Goal: Task Accomplishment & Management: Manage account settings

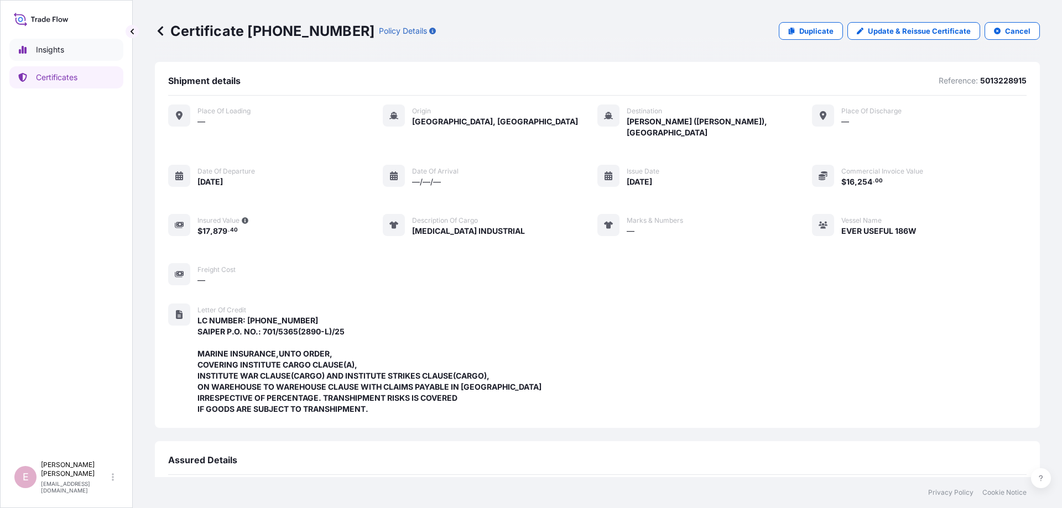
scroll to position [262, 0]
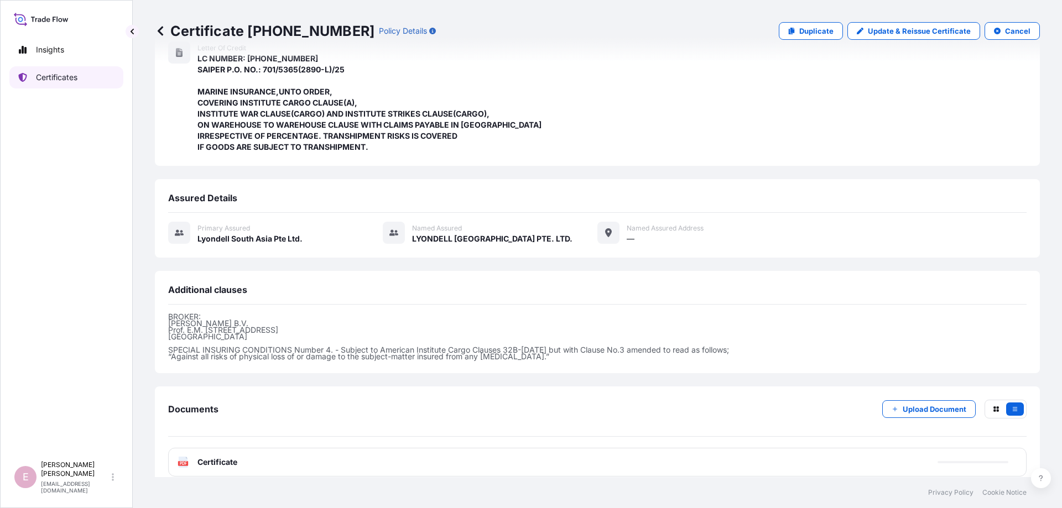
click at [54, 76] on p "Certificates" at bounding box center [56, 77] width 41 height 11
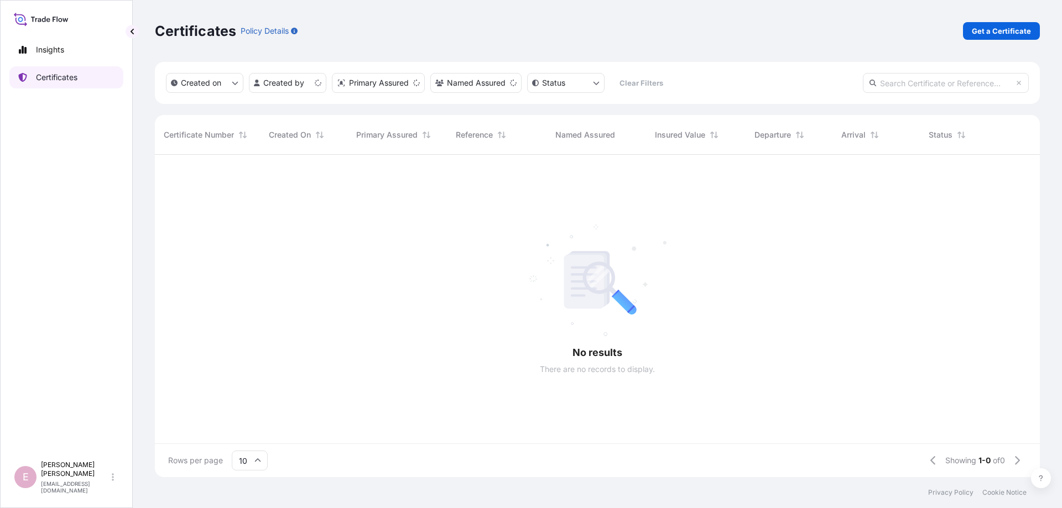
scroll to position [329, 885]
click at [913, 85] on input "text" at bounding box center [946, 83] width 166 height 20
paste input "[PHONE_NUMBER]"
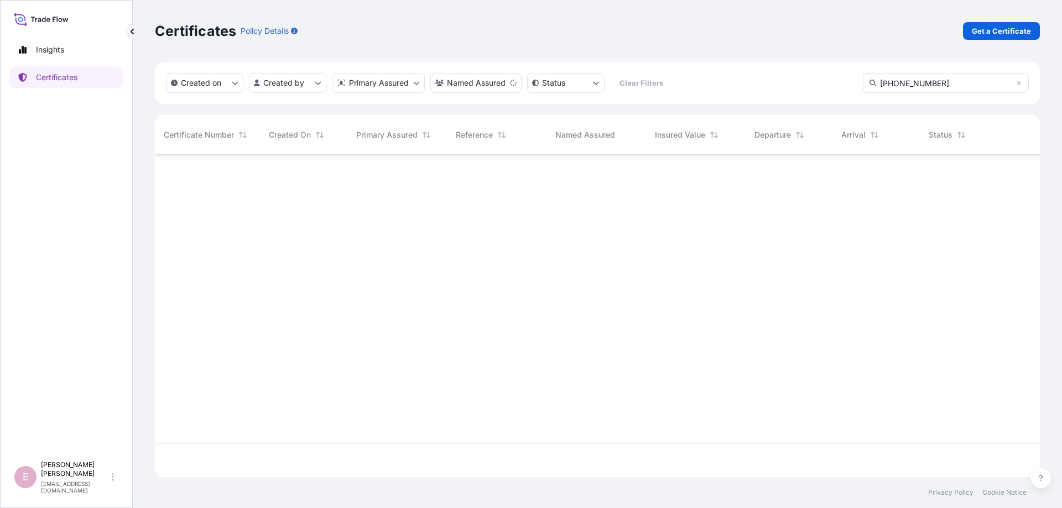
type input "[PHONE_NUMBER]"
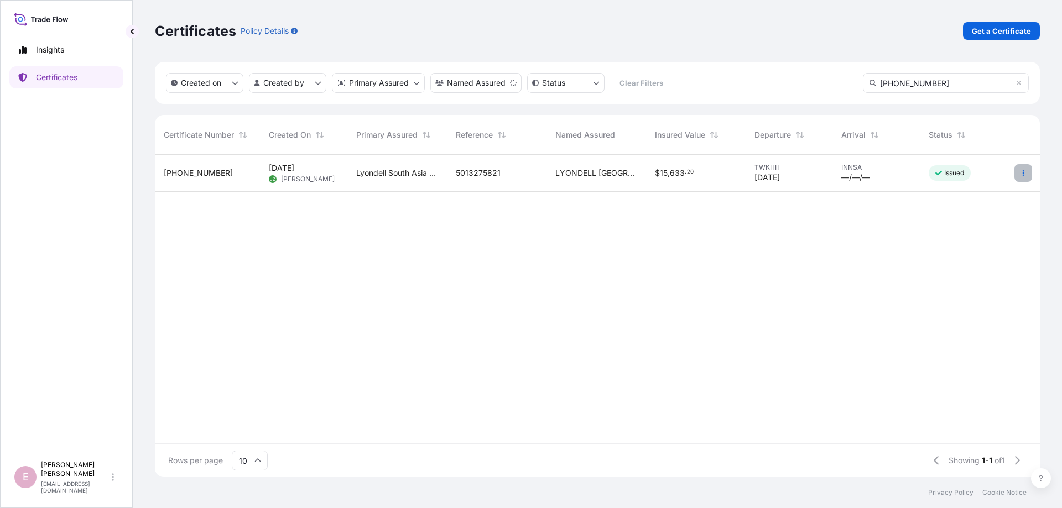
click at [1025, 176] on button "button" at bounding box center [1024, 173] width 18 height 18
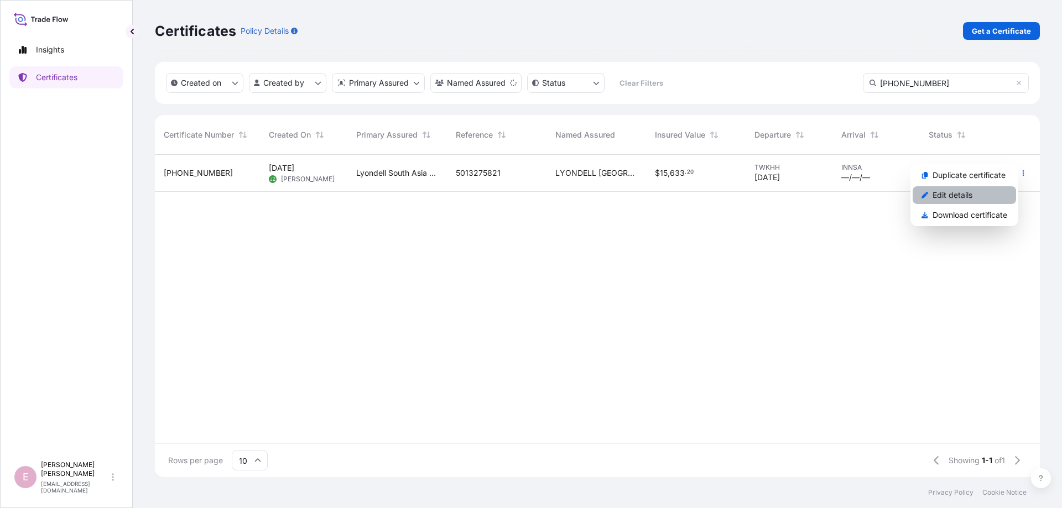
click at [980, 194] on link "Edit details" at bounding box center [964, 195] width 103 height 18
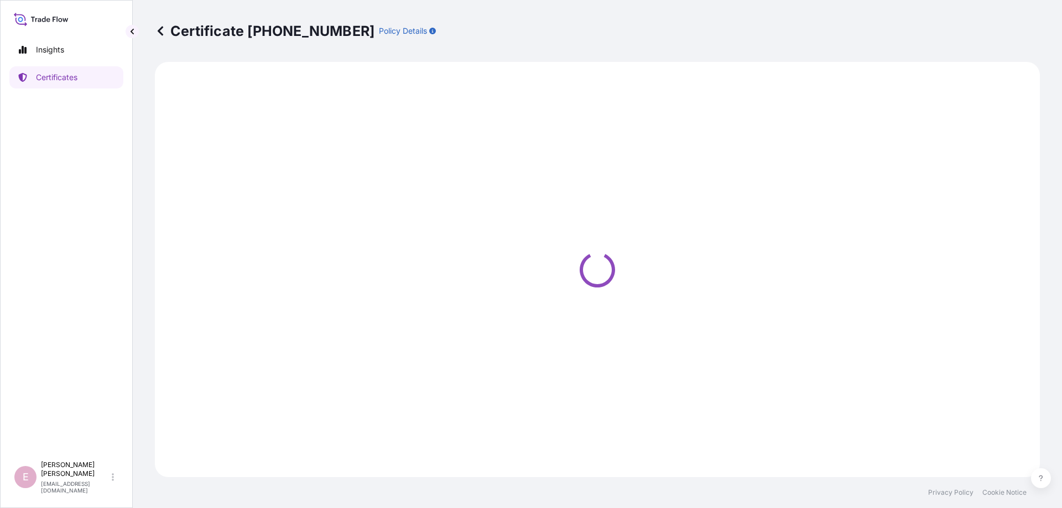
select select "Sea"
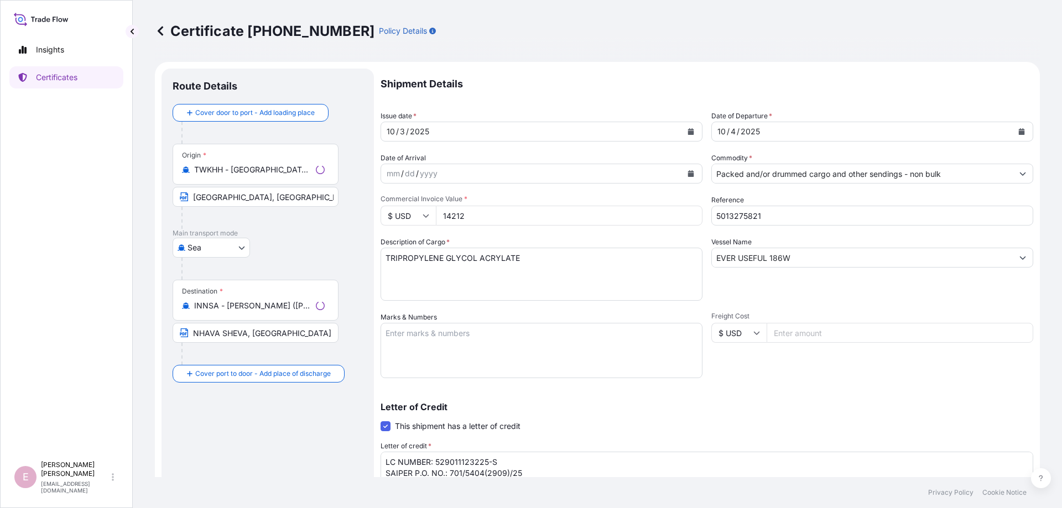
select select "32022"
click at [693, 131] on icon "Calendar" at bounding box center [691, 131] width 7 height 7
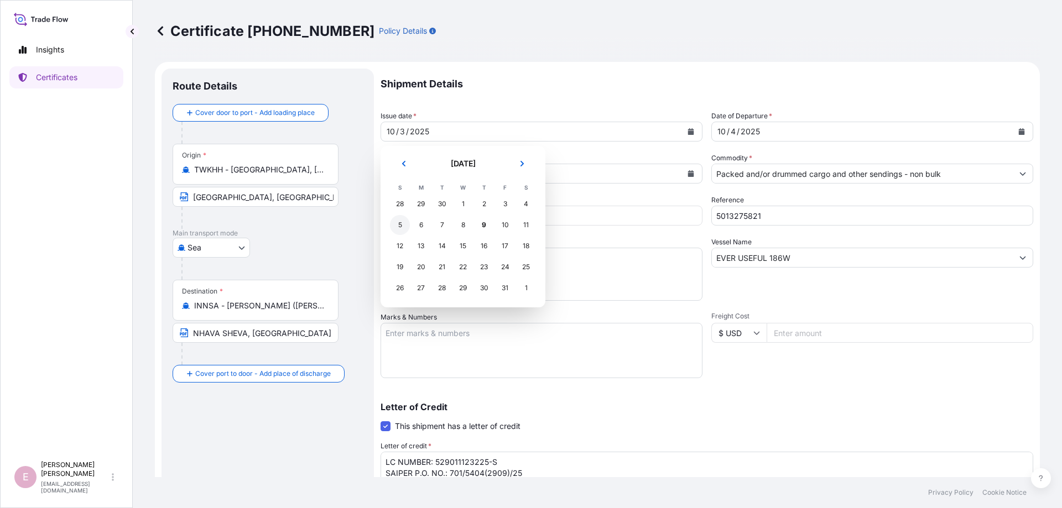
click at [397, 226] on div "5" at bounding box center [400, 225] width 20 height 20
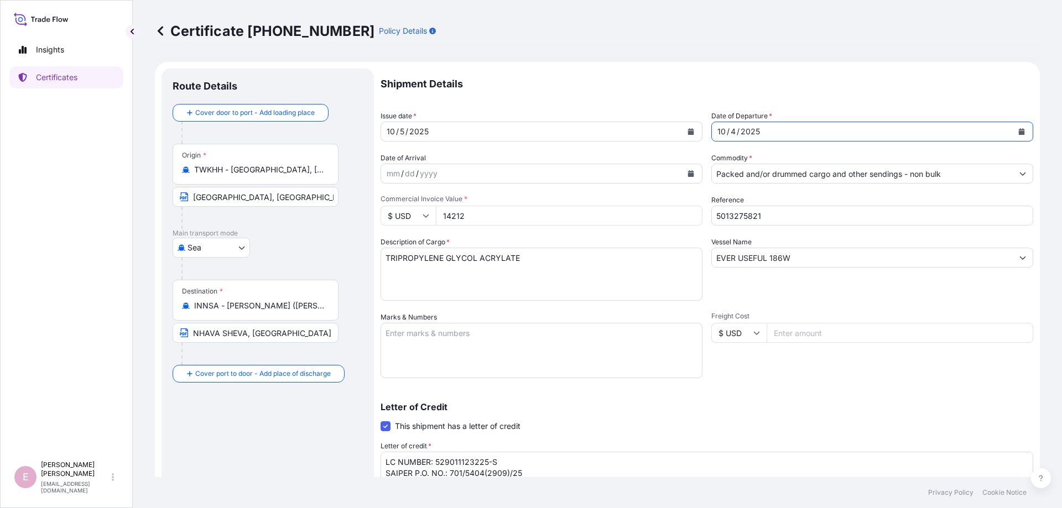
click at [1020, 132] on icon "Calendar" at bounding box center [1022, 131] width 6 height 7
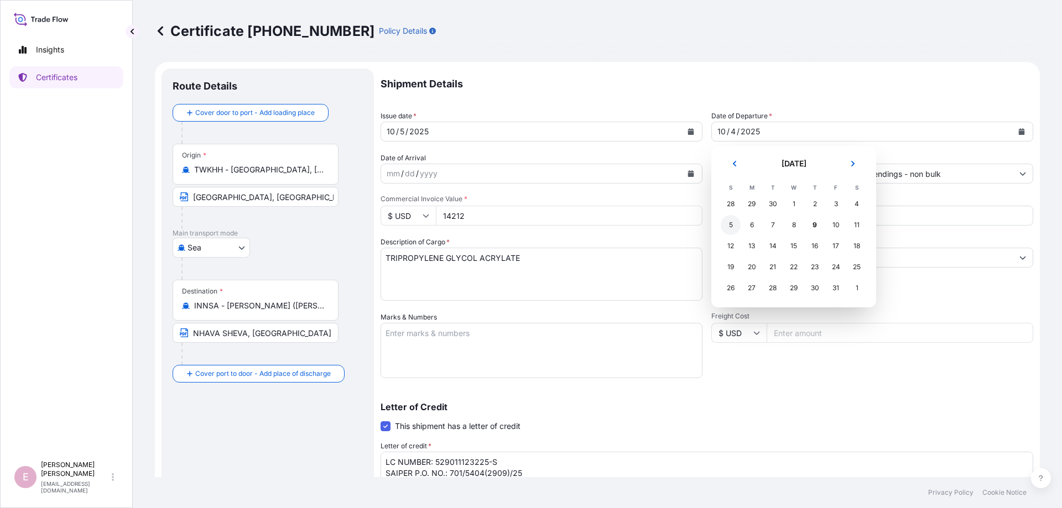
click at [733, 224] on div "5" at bounding box center [731, 225] width 20 height 20
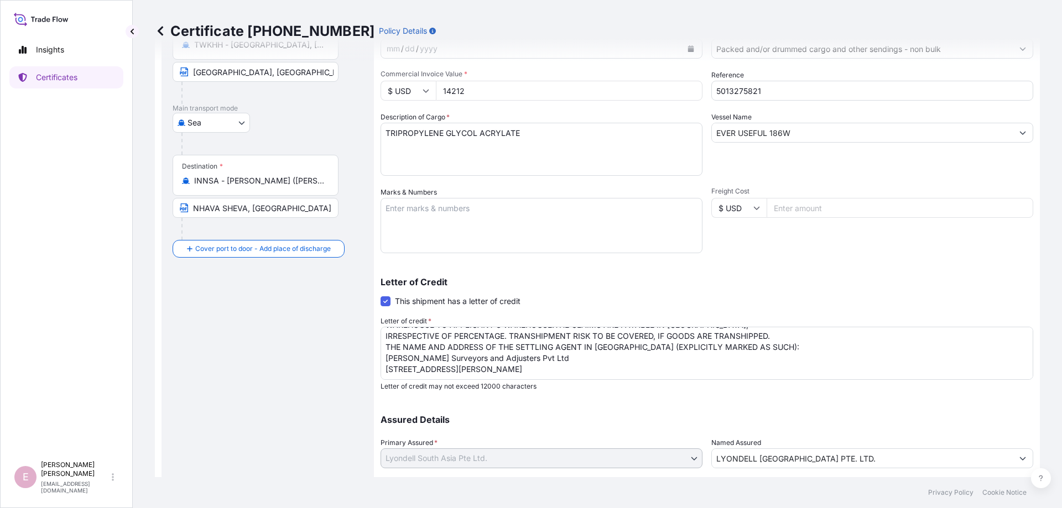
scroll to position [191, 0]
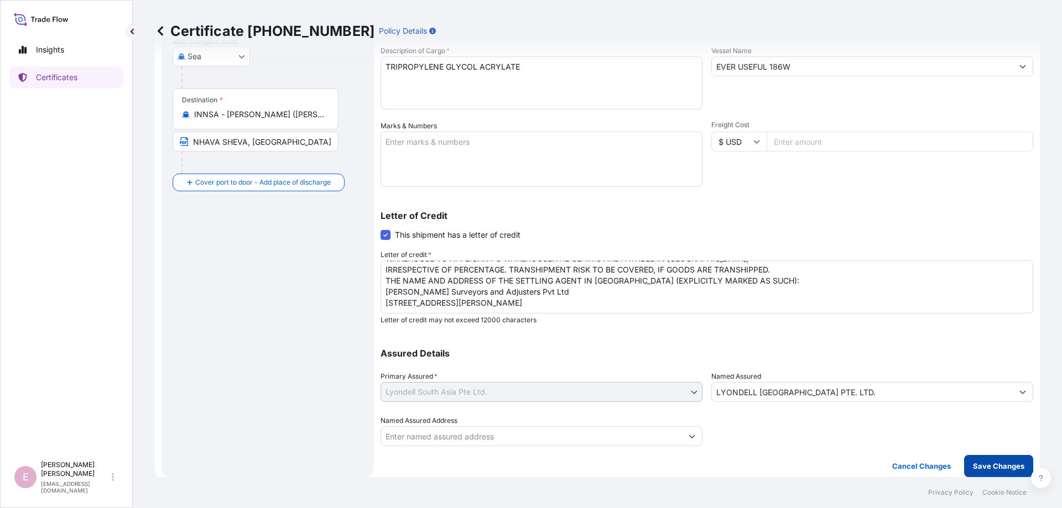
click at [994, 469] on p "Save Changes" at bounding box center [998, 466] width 51 height 11
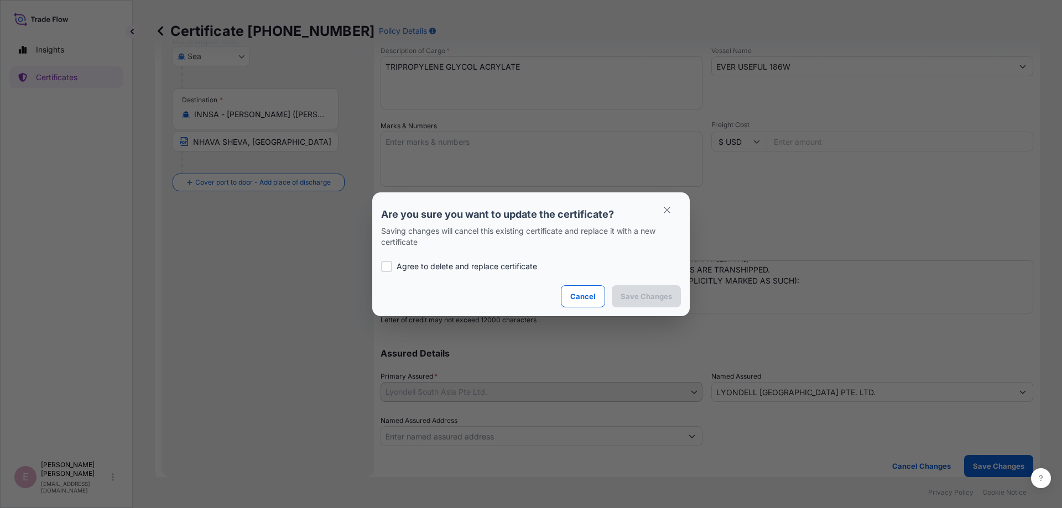
click at [387, 261] on div at bounding box center [386, 266] width 11 height 11
checkbox input "true"
click at [662, 301] on p "Save Changes" at bounding box center [646, 296] width 51 height 11
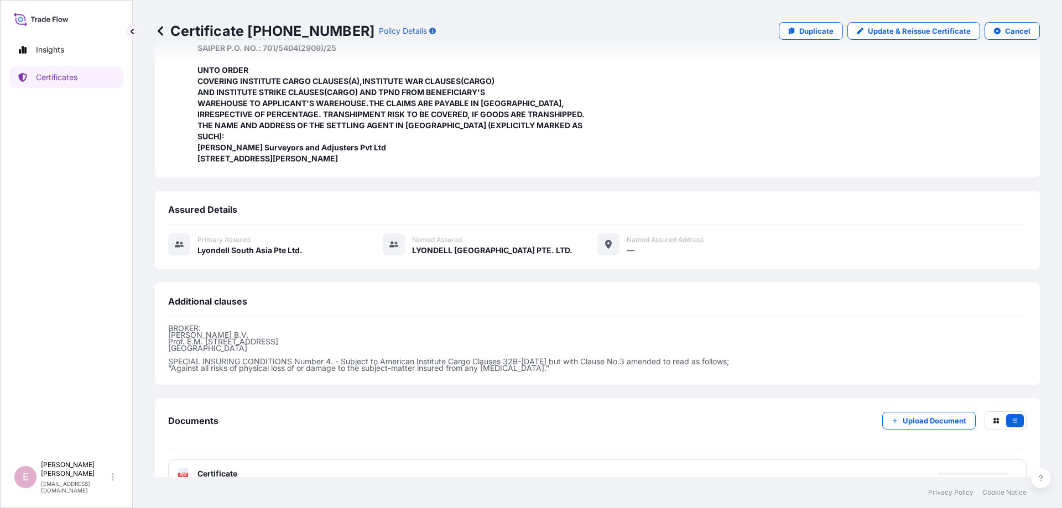
scroll to position [284, 0]
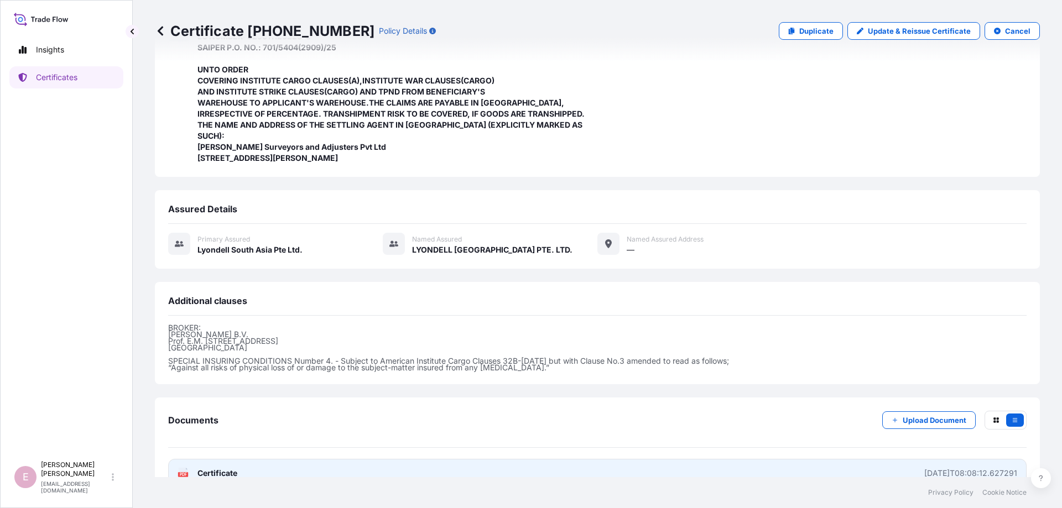
click at [199, 459] on link "PDF Certificate [DATE]T08:08:12.627291" at bounding box center [597, 473] width 859 height 29
